Goal: Communication & Community: Answer question/provide support

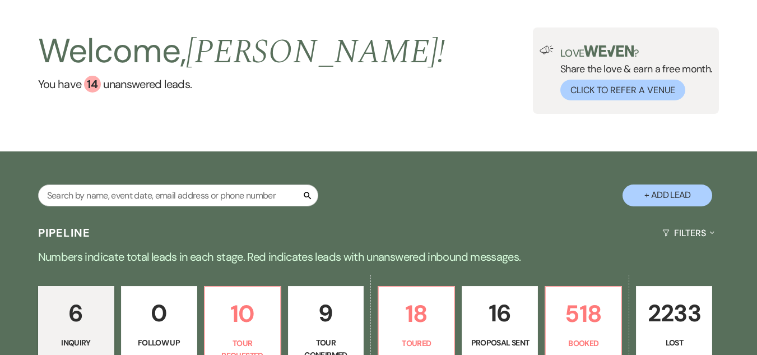
scroll to position [52, 0]
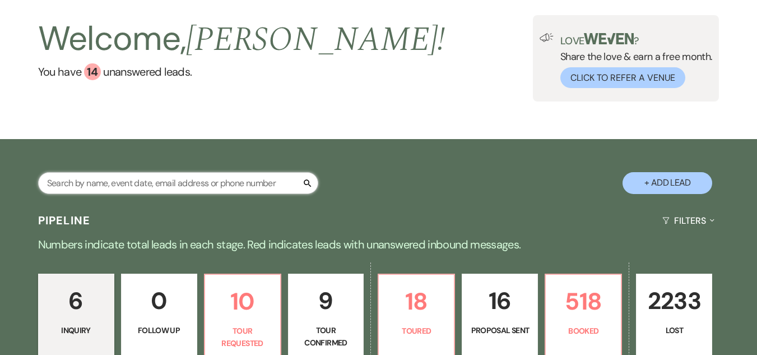
click at [222, 183] on input "text" at bounding box center [178, 183] width 280 height 22
type input "s"
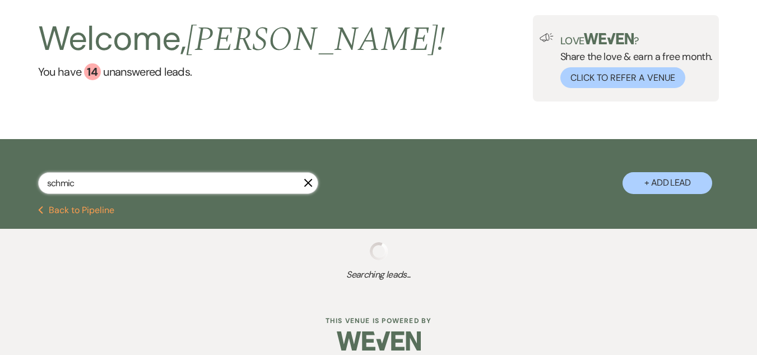
type input "[PERSON_NAME]"
select select "8"
select select "5"
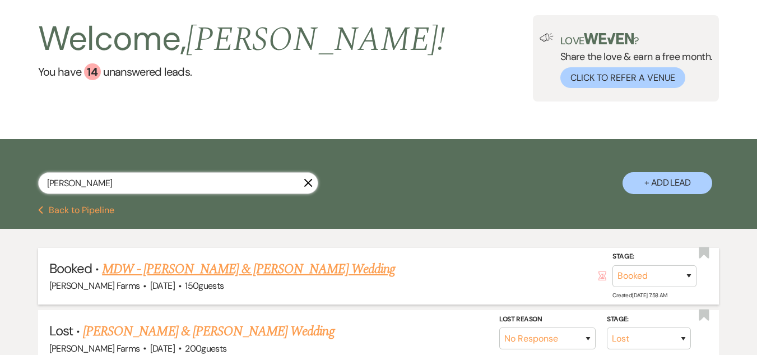
type input "[PERSON_NAME]"
click at [243, 268] on link "MDW - [PERSON_NAME] & [PERSON_NAME] Wedding" at bounding box center [248, 269] width 293 height 20
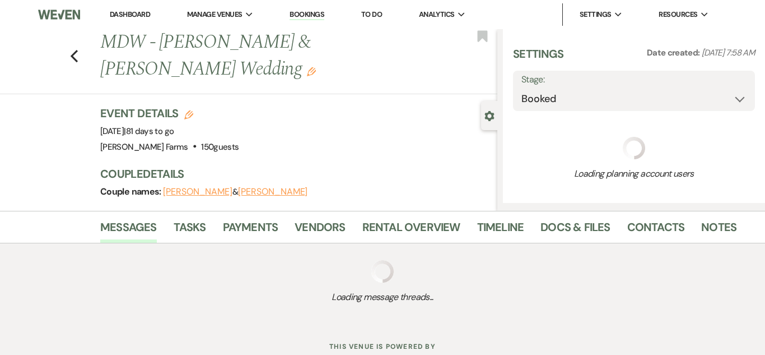
select select "5"
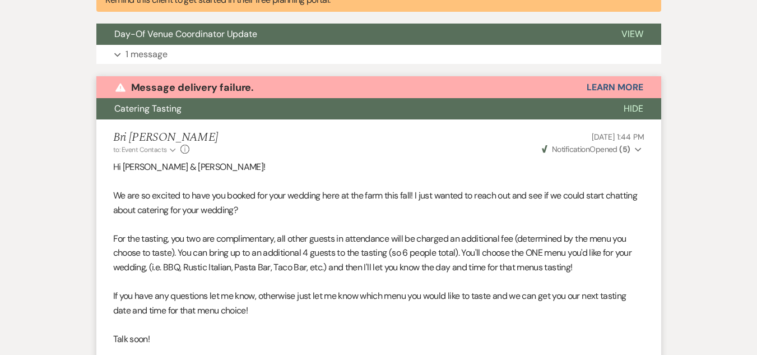
scroll to position [451, 0]
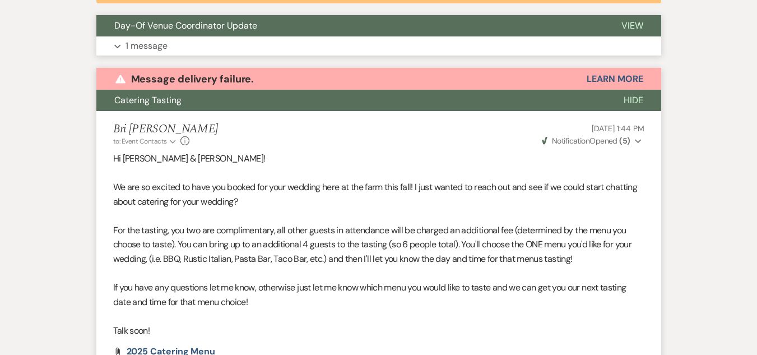
click at [578, 42] on button "Expand 1 message" at bounding box center [378, 45] width 565 height 19
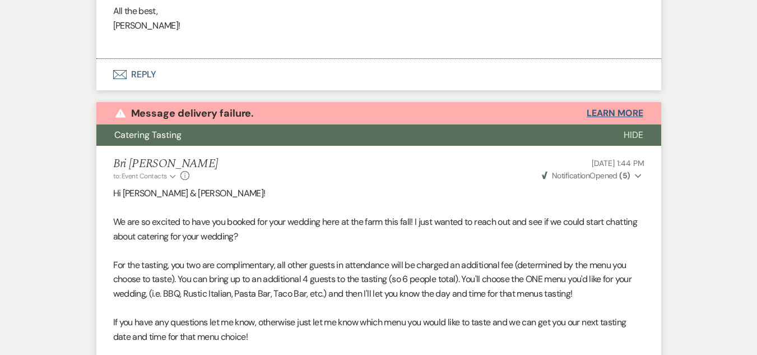
click at [628, 113] on button "Learn More" at bounding box center [614, 113] width 56 height 9
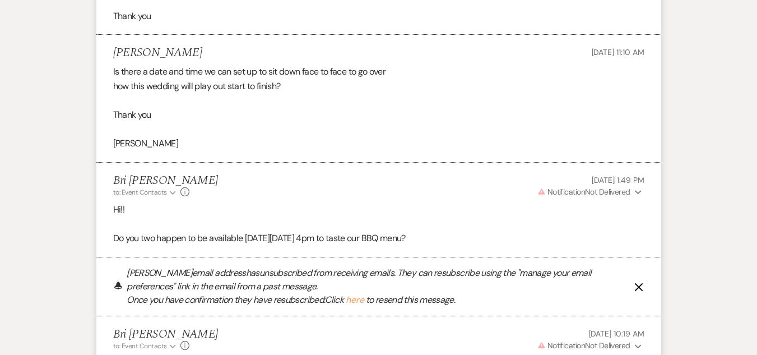
scroll to position [1934, 0]
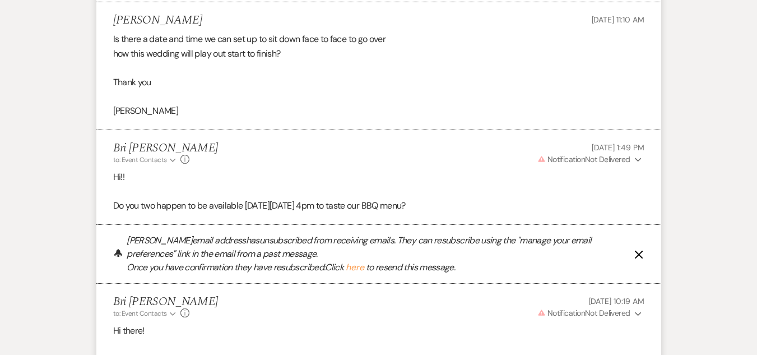
click at [639, 253] on icon "X" at bounding box center [638, 254] width 9 height 9
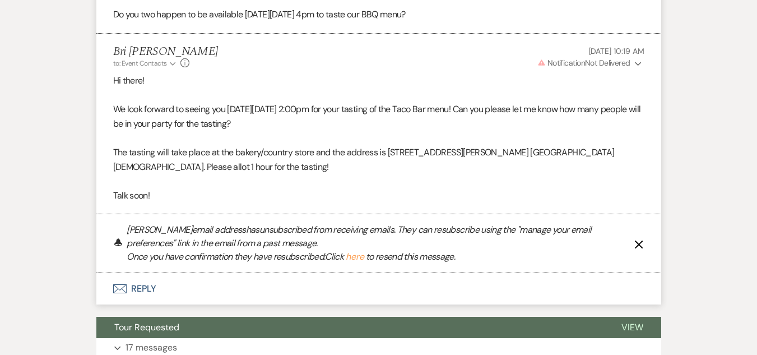
scroll to position [2130, 0]
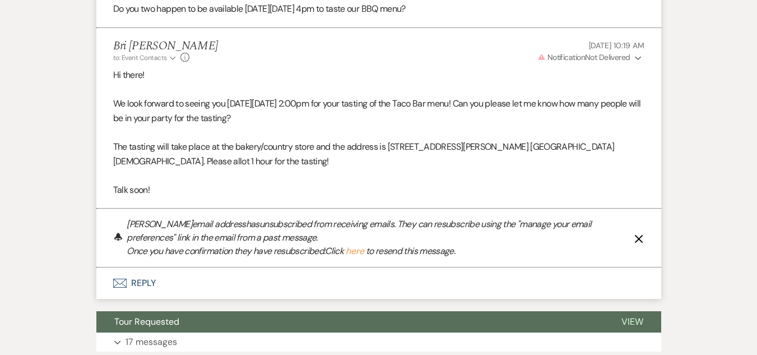
click at [637, 238] on use "button" at bounding box center [638, 238] width 8 height 8
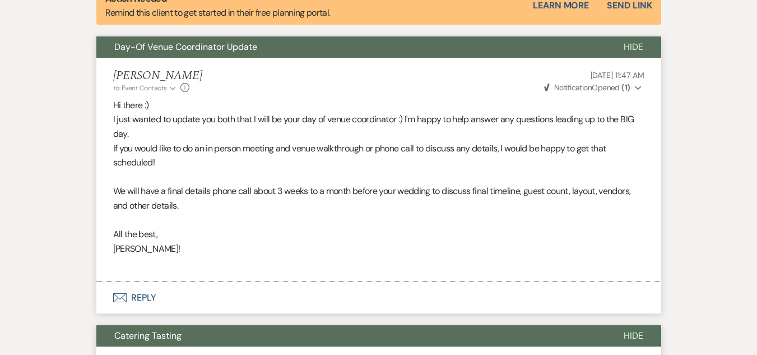
scroll to position [443, 0]
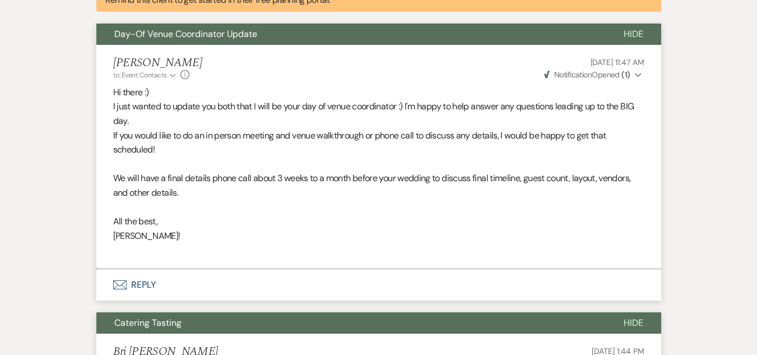
click at [600, 73] on span "Weven Check Notification Opened ( 1 )" at bounding box center [587, 74] width 86 height 10
click at [150, 284] on button "Envelope Reply" at bounding box center [378, 284] width 565 height 31
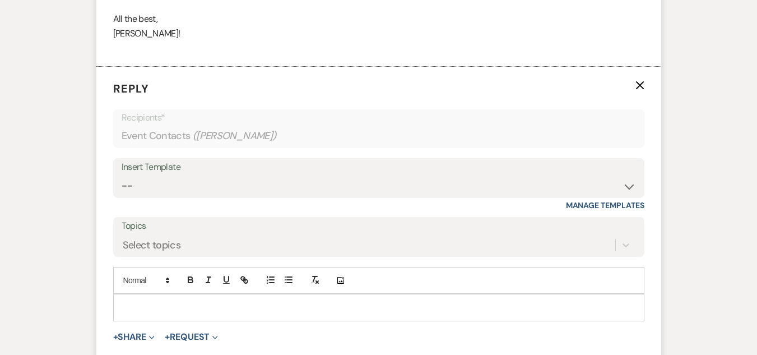
scroll to position [700, 0]
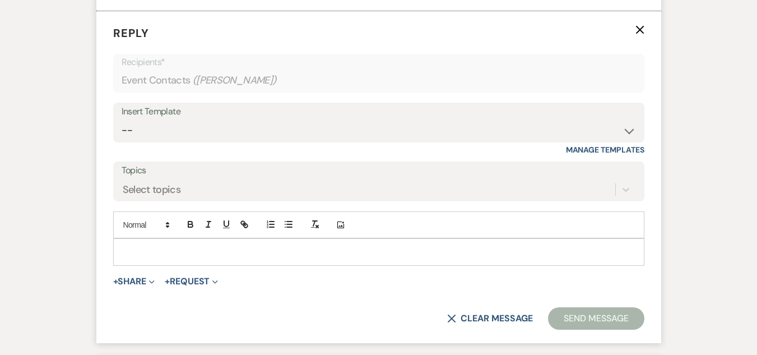
click at [143, 255] on p at bounding box center [378, 251] width 513 height 12
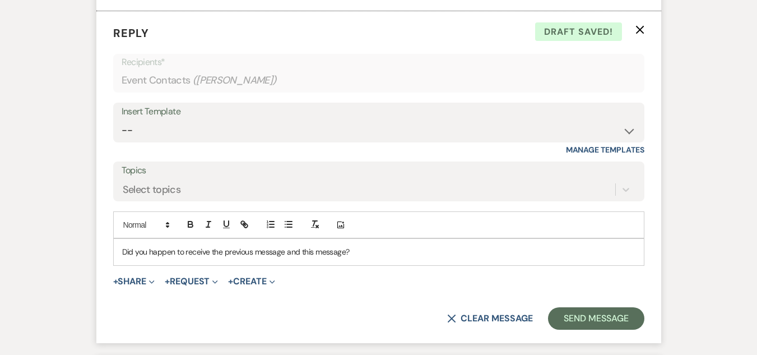
click at [120, 252] on div "Did you happen to receive the previous message and this message?" at bounding box center [379, 252] width 530 height 26
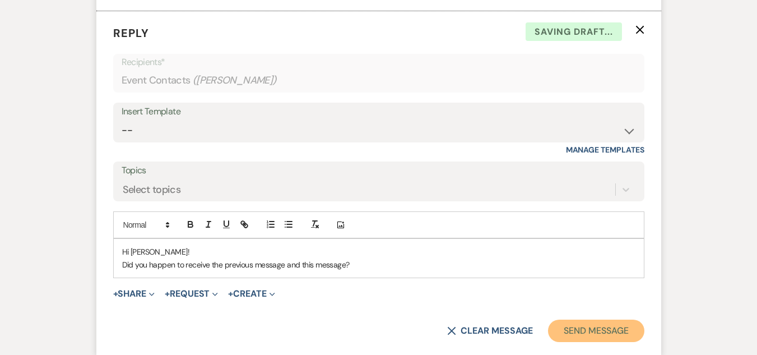
click at [604, 329] on button "Send Message" at bounding box center [596, 330] width 96 height 22
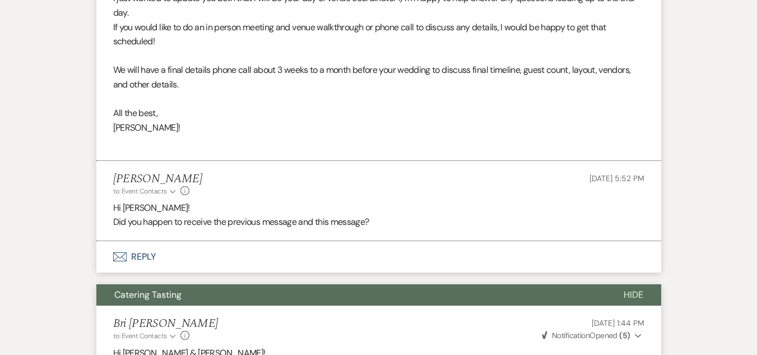
scroll to position [0, 0]
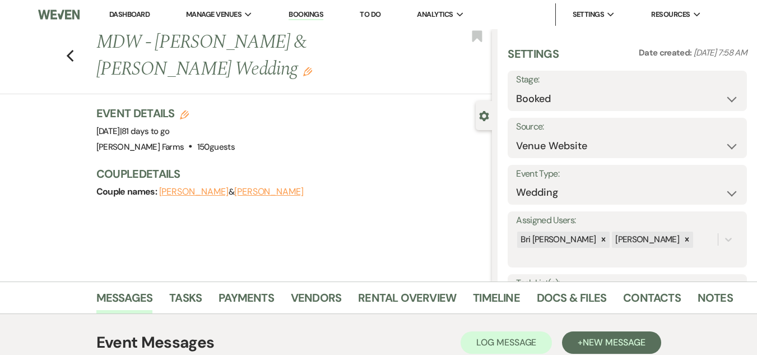
click at [134, 10] on link "Dashboard" at bounding box center [129, 15] width 40 height 10
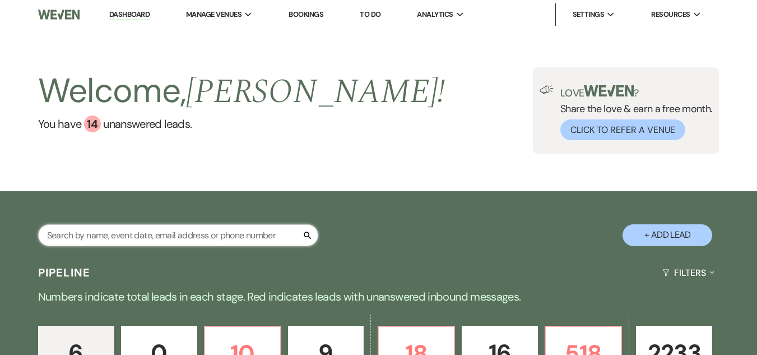
click at [119, 238] on input "text" at bounding box center [178, 235] width 280 height 22
type input "short"
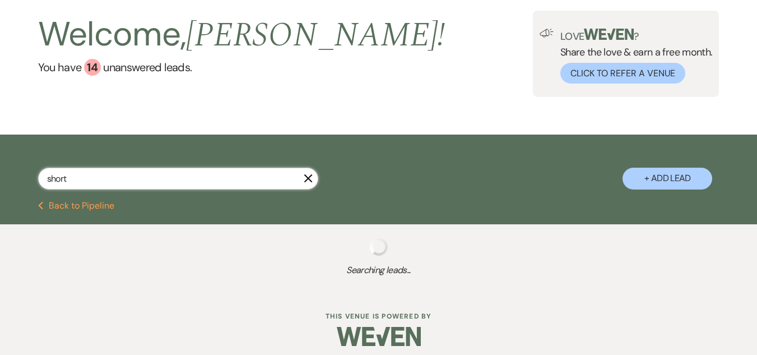
scroll to position [58, 0]
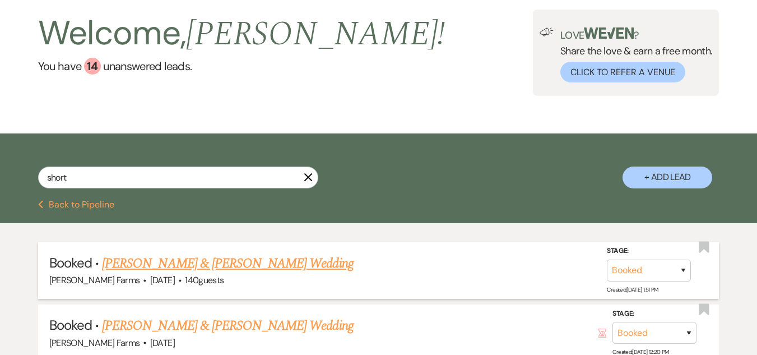
click at [203, 266] on link "[PERSON_NAME] & [PERSON_NAME] Wedding" at bounding box center [227, 263] width 251 height 20
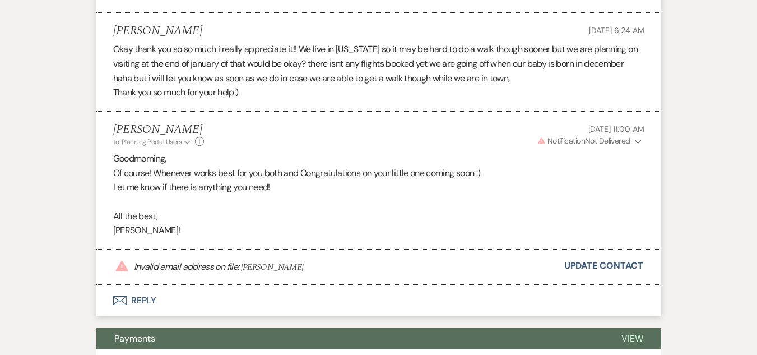
scroll to position [848, 0]
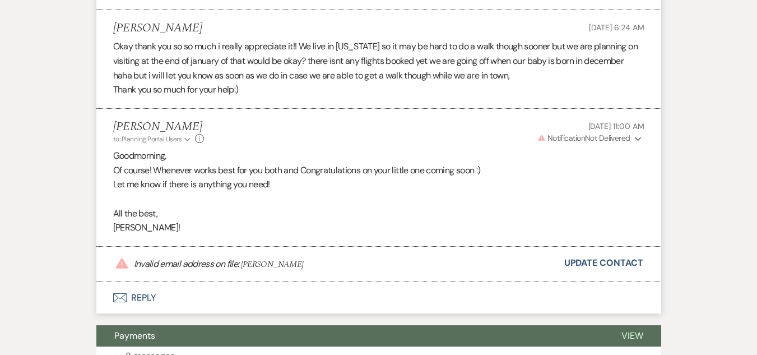
click at [614, 134] on span "Warning Notification Not Delivered" at bounding box center [583, 138] width 93 height 10
click at [613, 160] on p "Warning Invalid Email" at bounding box center [609, 160] width 52 height 12
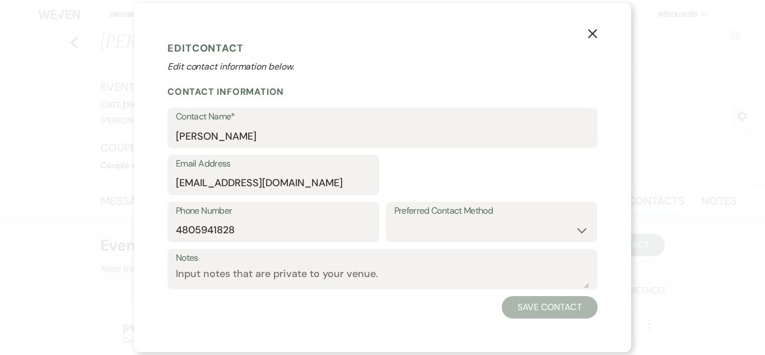
select select "1"
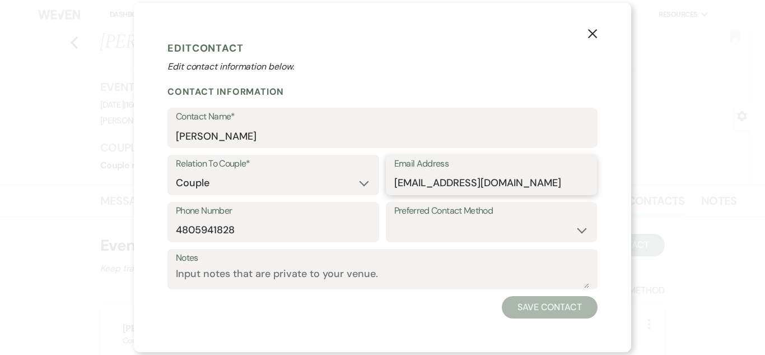
click at [474, 184] on input "[EMAIL_ADDRESS][DOMAIN_NAME]" at bounding box center [491, 183] width 195 height 22
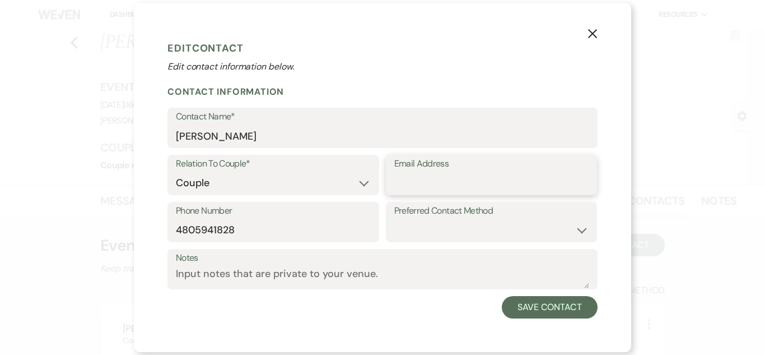
click at [459, 185] on input "Email Address" at bounding box center [491, 183] width 195 height 22
paste input "[EMAIL_ADDRESS][DOMAIN_NAME]"
click at [459, 185] on input "Email Address" at bounding box center [491, 183] width 195 height 22
type input "[EMAIL_ADDRESS][DOMAIN_NAME]"
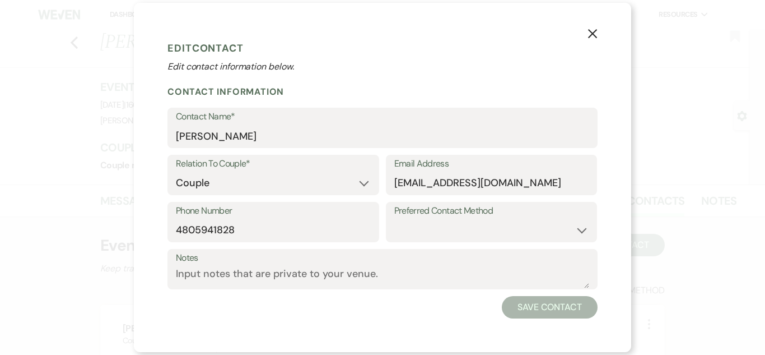
click at [532, 305] on button "Save Contact" at bounding box center [550, 307] width 96 height 22
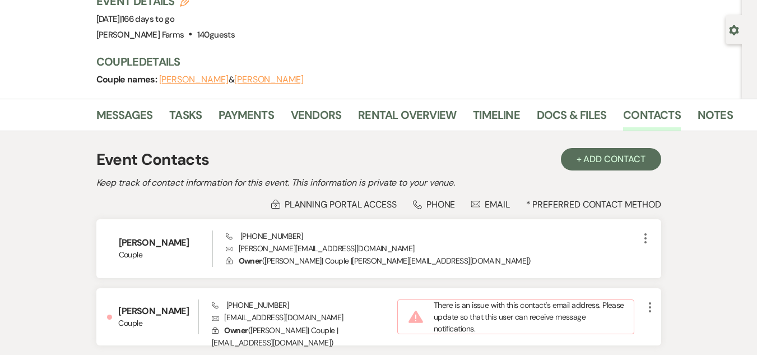
scroll to position [93, 0]
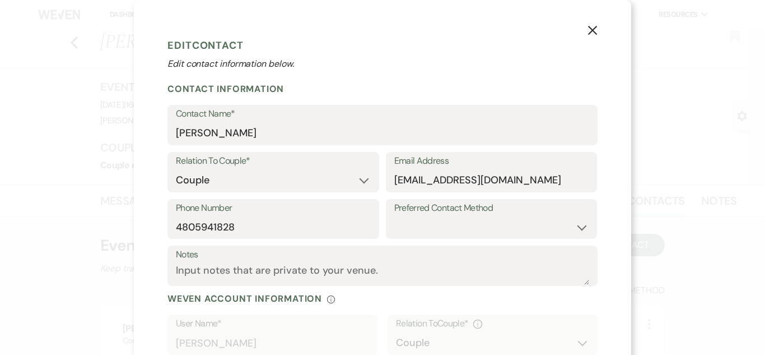
select select "1"
click at [588, 30] on use "button" at bounding box center [592, 30] width 9 height 9
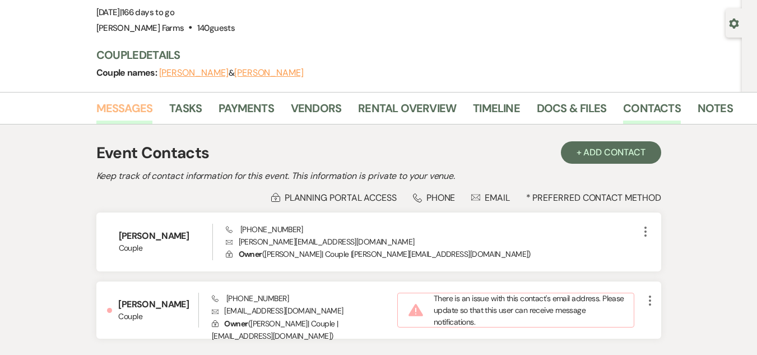
click at [123, 104] on link "Messages" at bounding box center [124, 111] width 57 height 25
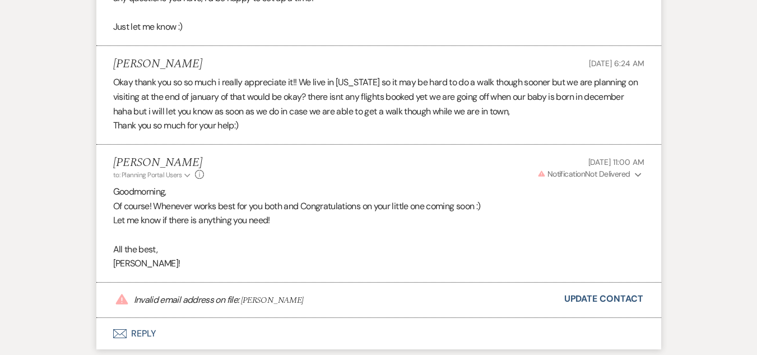
scroll to position [535, 0]
